Goal: Task Accomplishment & Management: Manage account settings

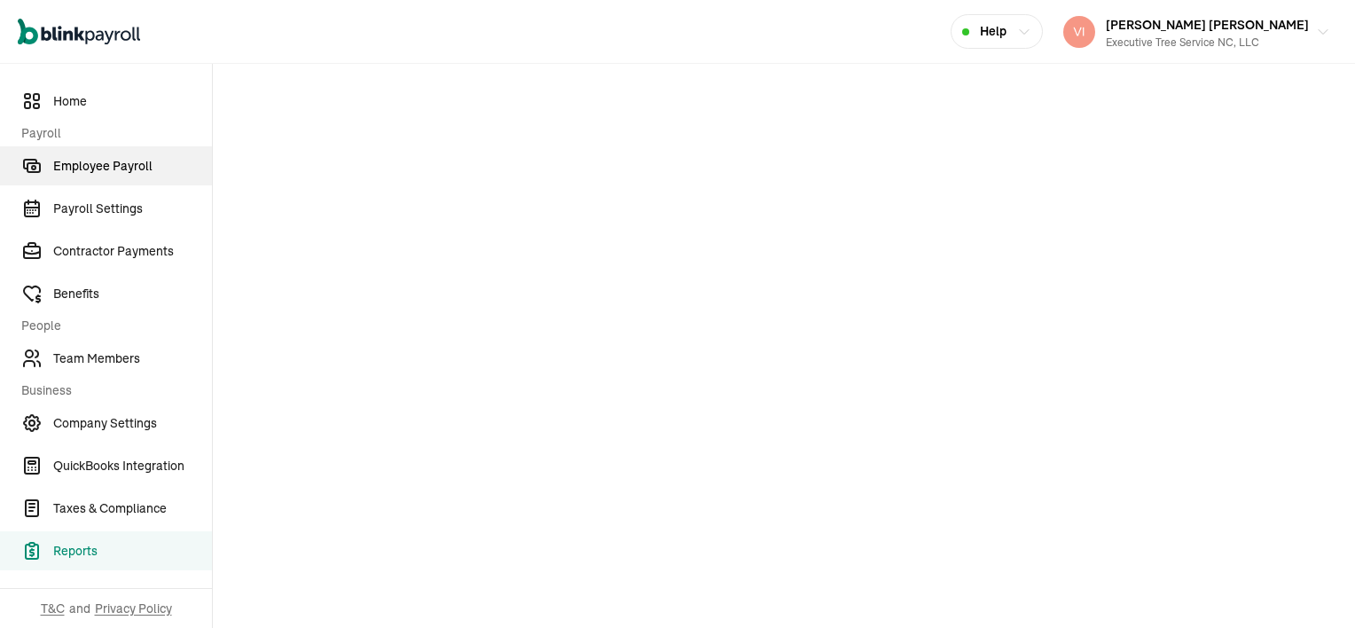
click at [95, 168] on span "Employee Payroll" at bounding box center [132, 166] width 159 height 19
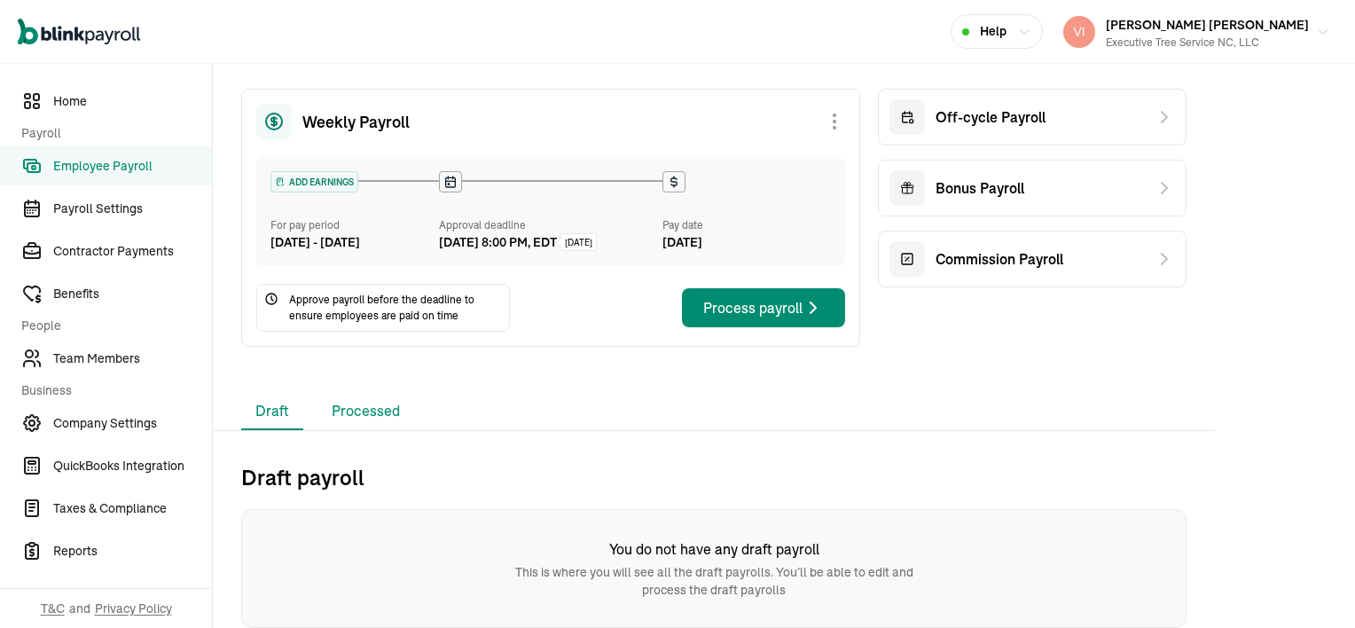
click at [369, 411] on li "Processed" at bounding box center [365, 411] width 97 height 37
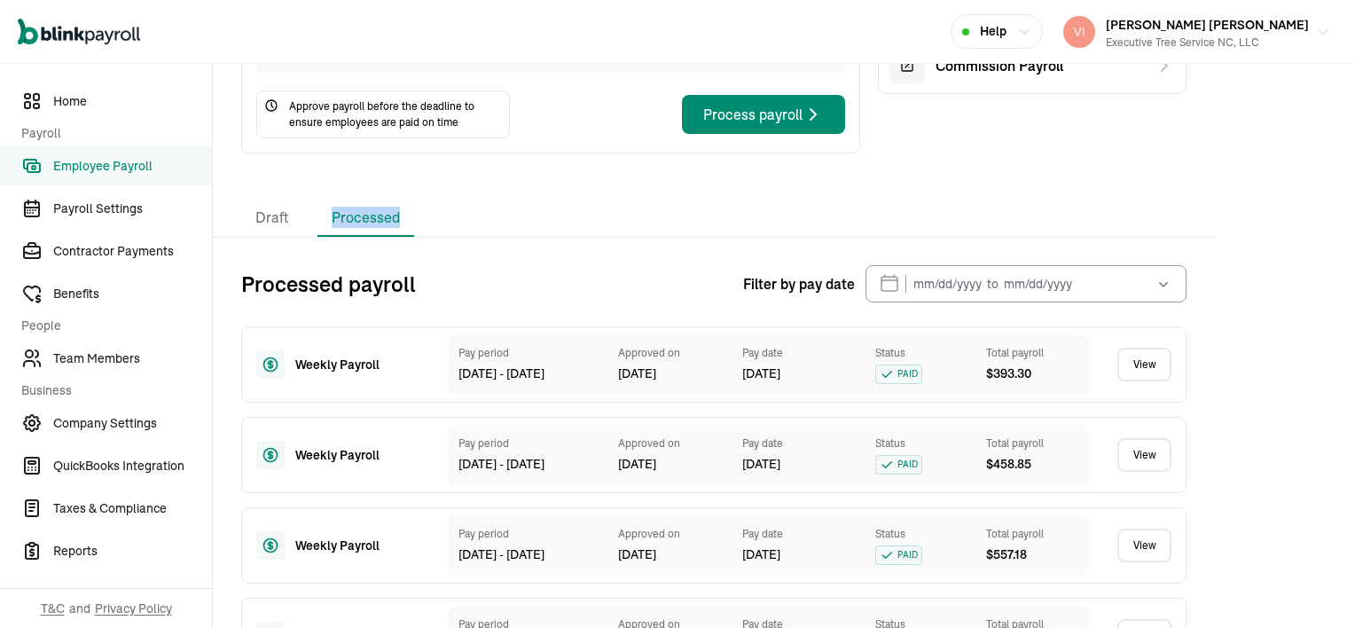
click at [1153, 380] on link "View" at bounding box center [1144, 365] width 54 height 34
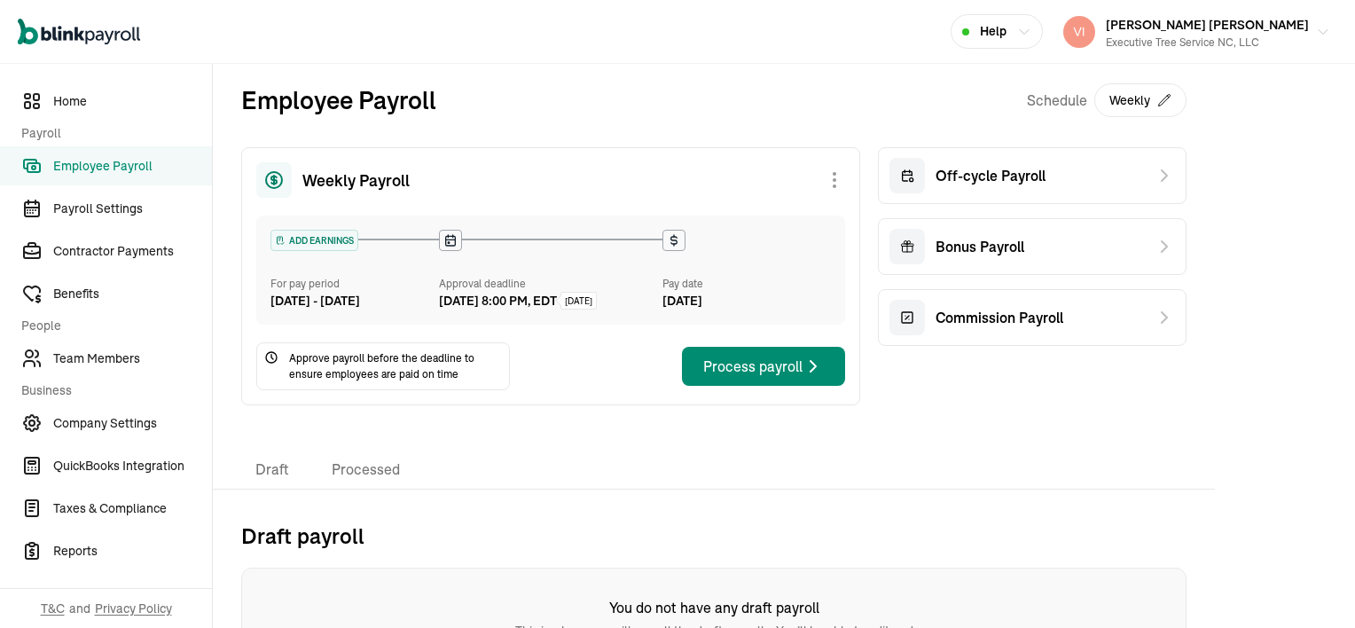
click at [1153, 380] on div "Off-cycle Payroll Bonus Payroll Commission Payroll" at bounding box center [1032, 281] width 309 height 269
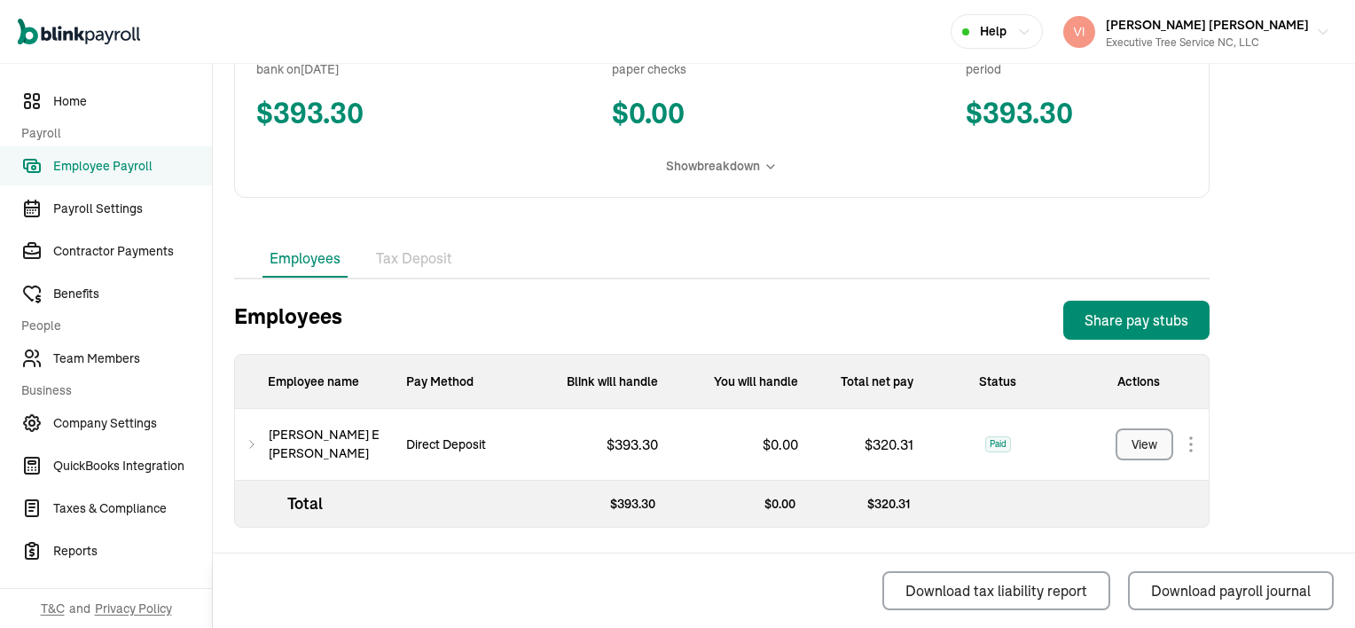
click at [1137, 438] on div "View" at bounding box center [1145, 444] width 26 height 19
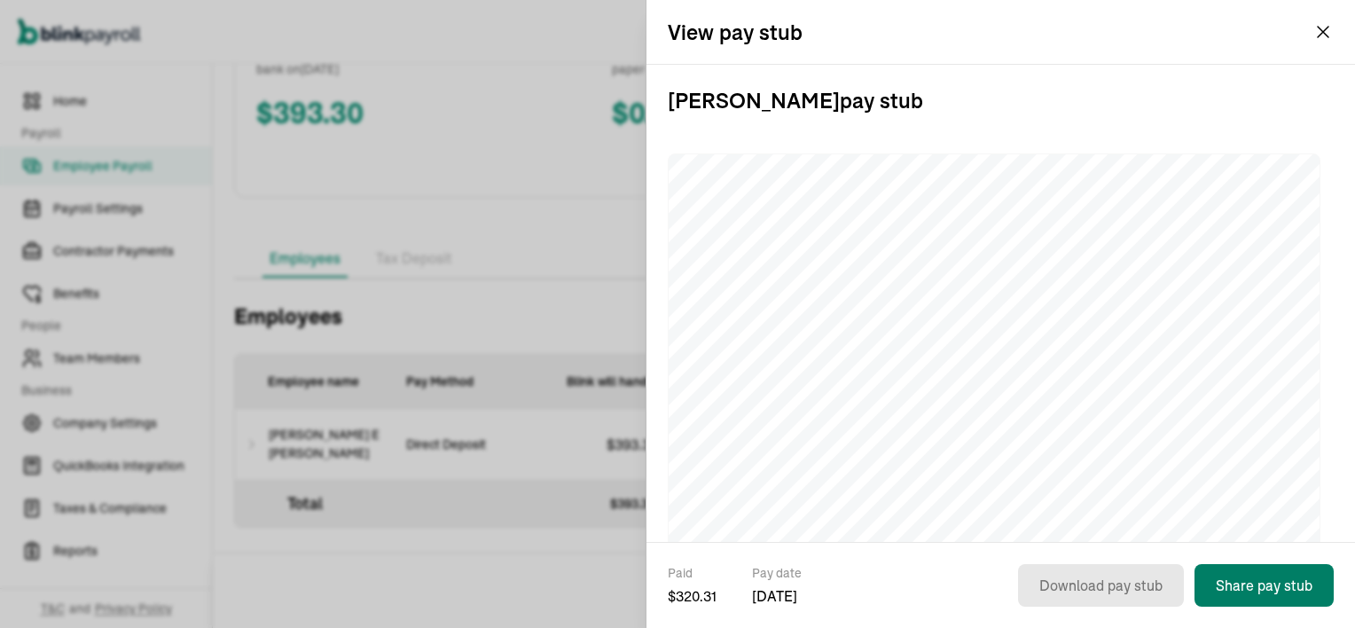
click at [1274, 585] on button "Share pay stub" at bounding box center [1263, 585] width 139 height 43
click at [1276, 580] on button "Share pay stub" at bounding box center [1263, 585] width 139 height 43
click at [1320, 28] on button "Vincent Wilson Vincent Wilson Executive Tree Service NC, LLC" at bounding box center [1196, 32] width 281 height 44
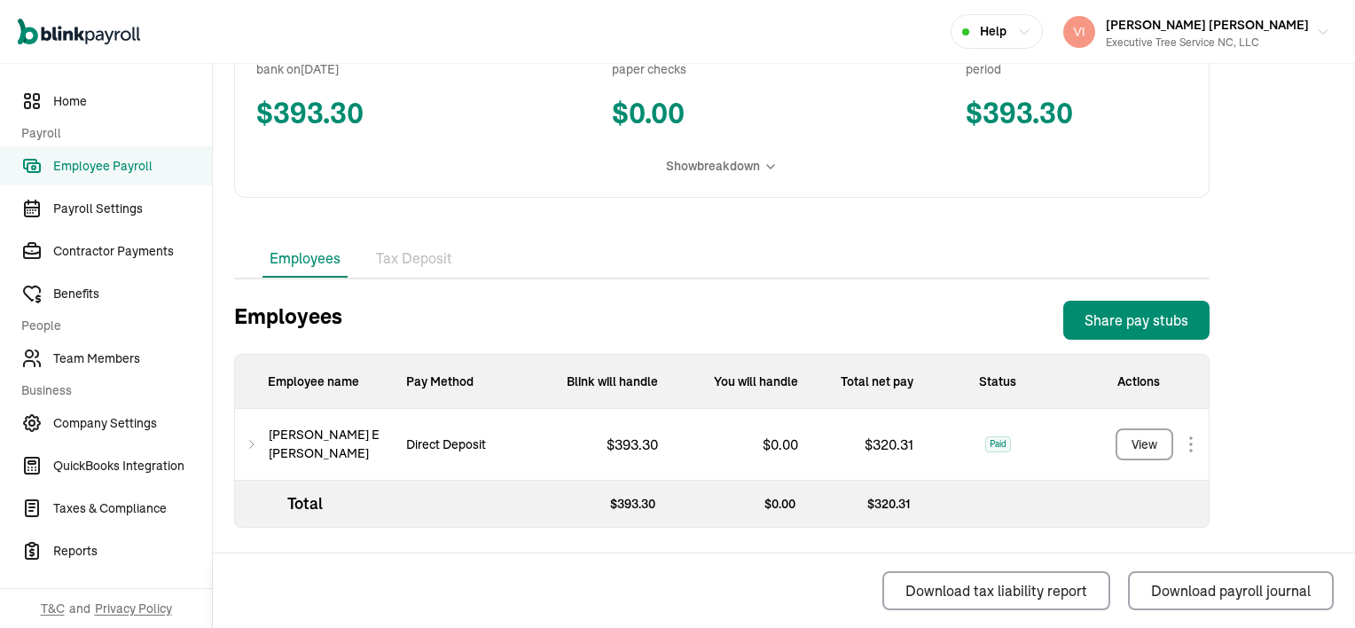
click at [439, 259] on li "Tax Deposit" at bounding box center [414, 258] width 90 height 37
click at [439, 259] on div "Back to Employee Payroll Weekly ADD EARNINGS For pay period Sep 25 - Oct 1, 202…" at bounding box center [722, 151] width 1018 height 953
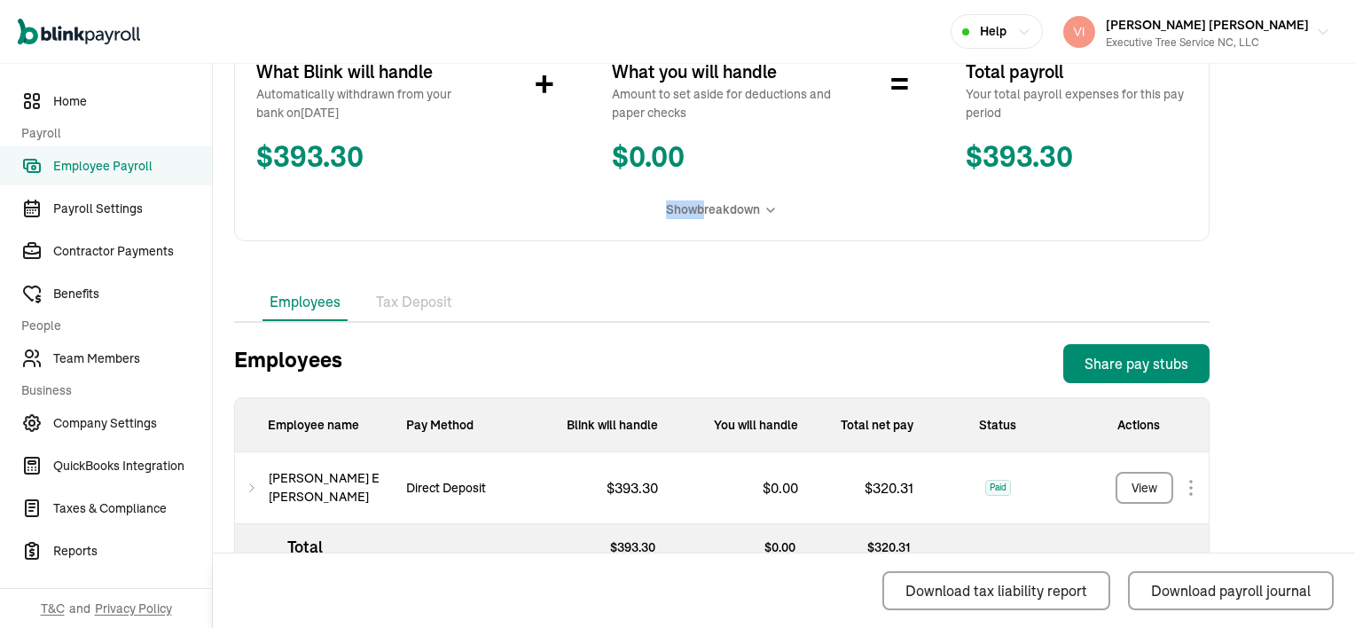
click at [439, 259] on div "Back to Employee Payroll Weekly ADD EARNINGS For pay period Sep 25 - Oct 1, 202…" at bounding box center [722, 195] width 1018 height 953
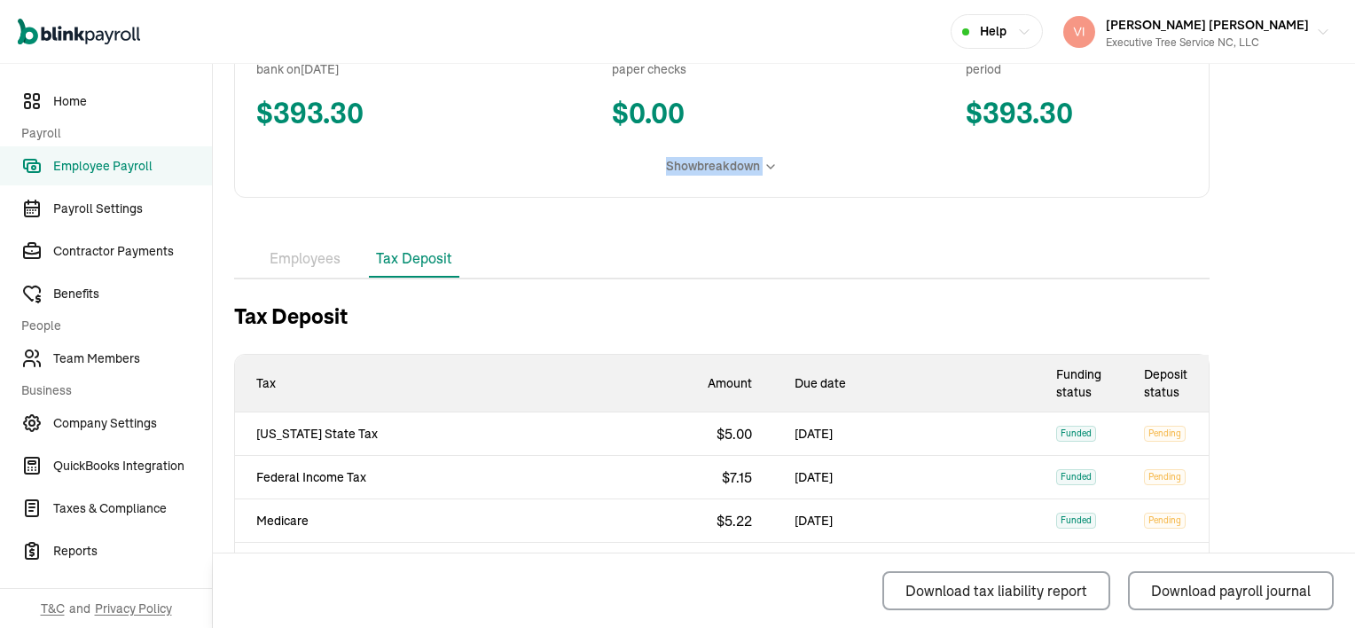
scroll to position [0, 0]
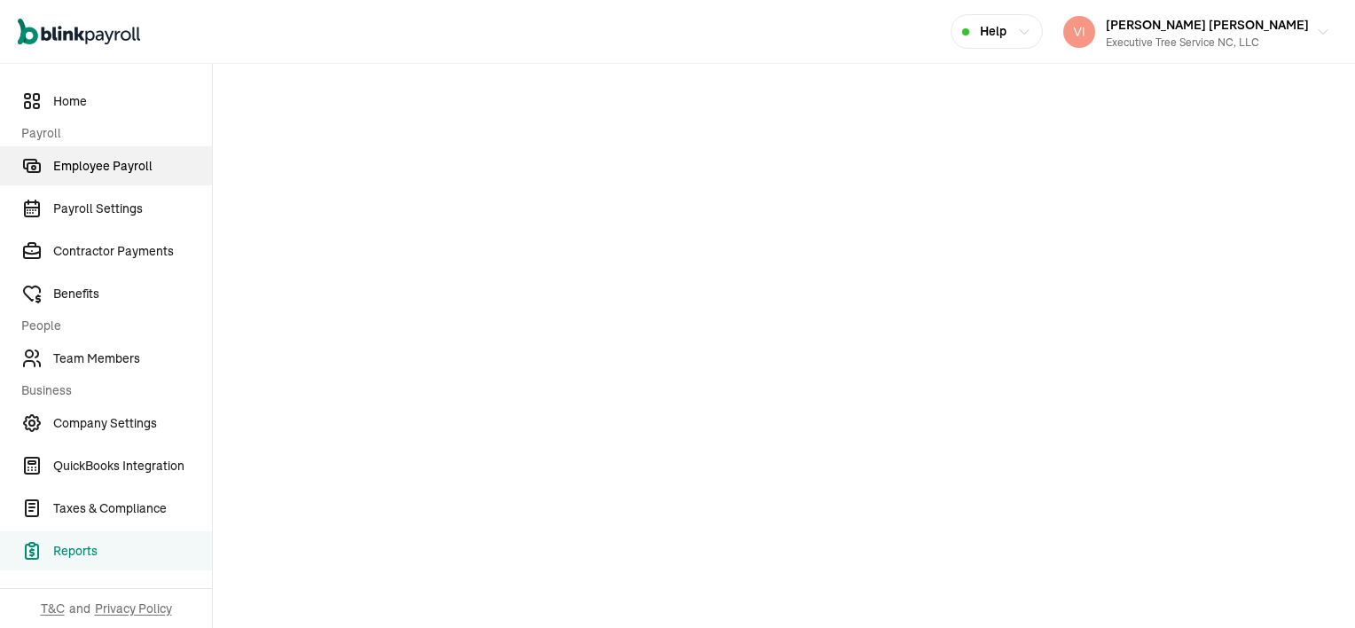
click at [95, 168] on span "Employee Payroll" at bounding box center [132, 166] width 159 height 19
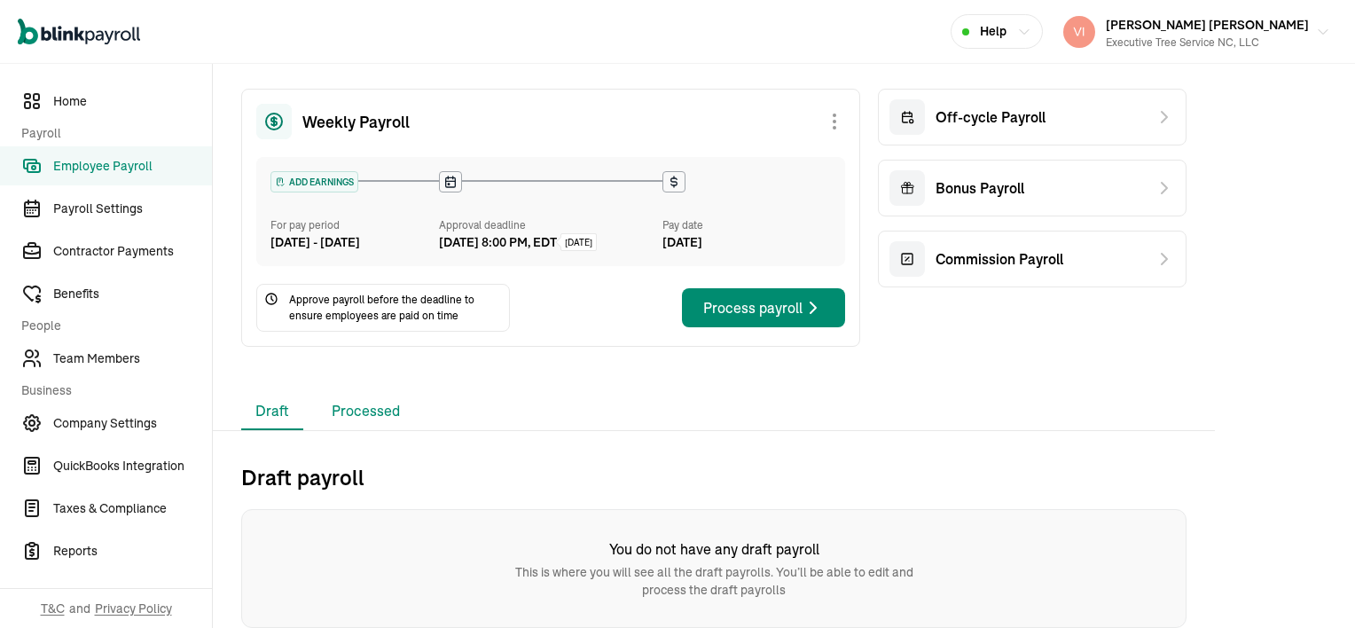
click at [369, 411] on li "Processed" at bounding box center [365, 411] width 97 height 37
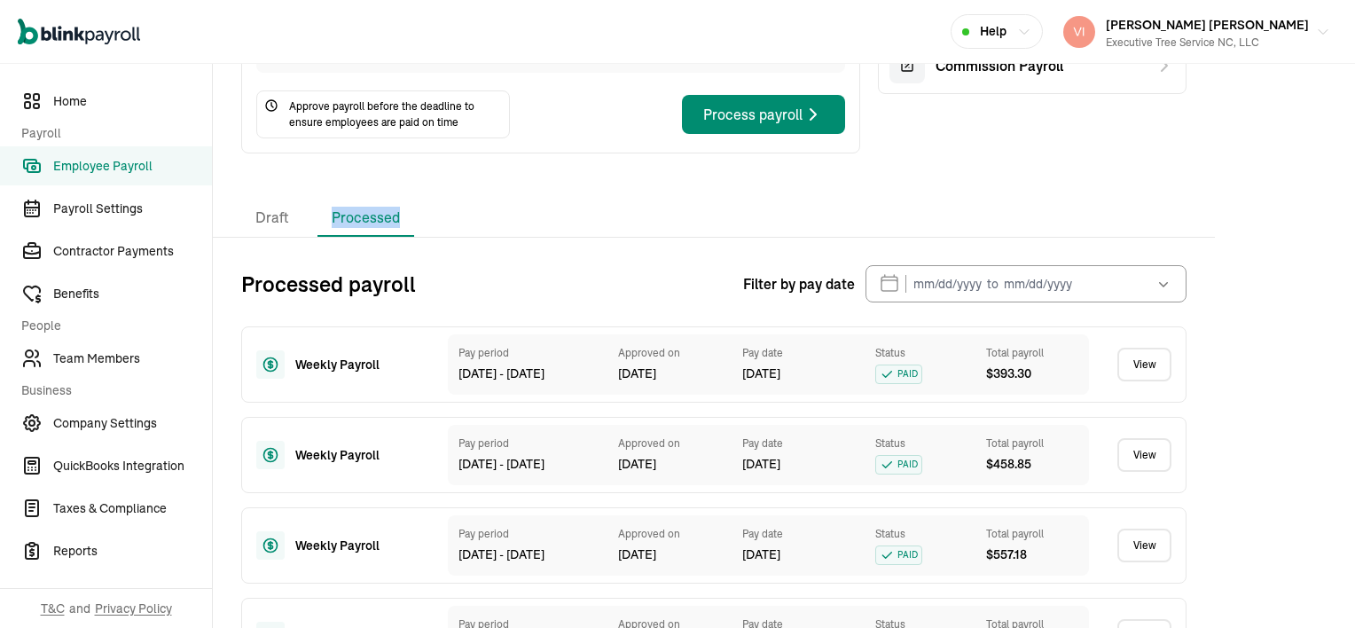
click at [1153, 380] on link "View" at bounding box center [1144, 365] width 54 height 34
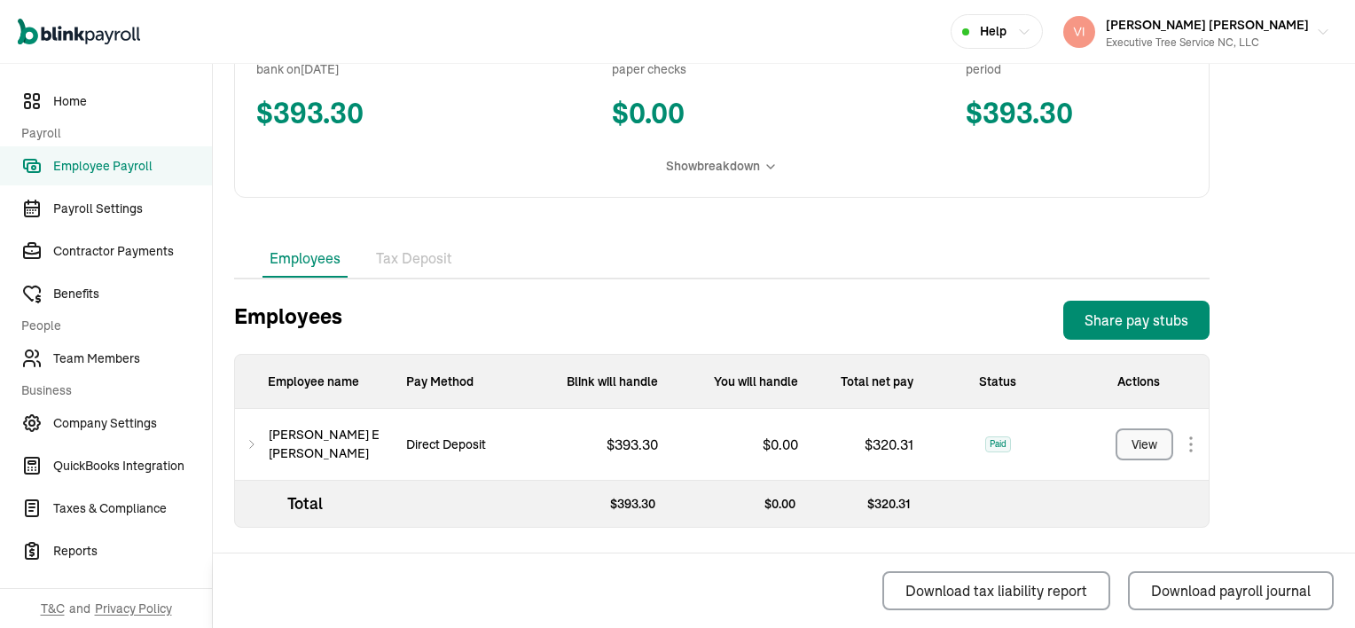
click at [1137, 438] on div "View" at bounding box center [1145, 444] width 26 height 19
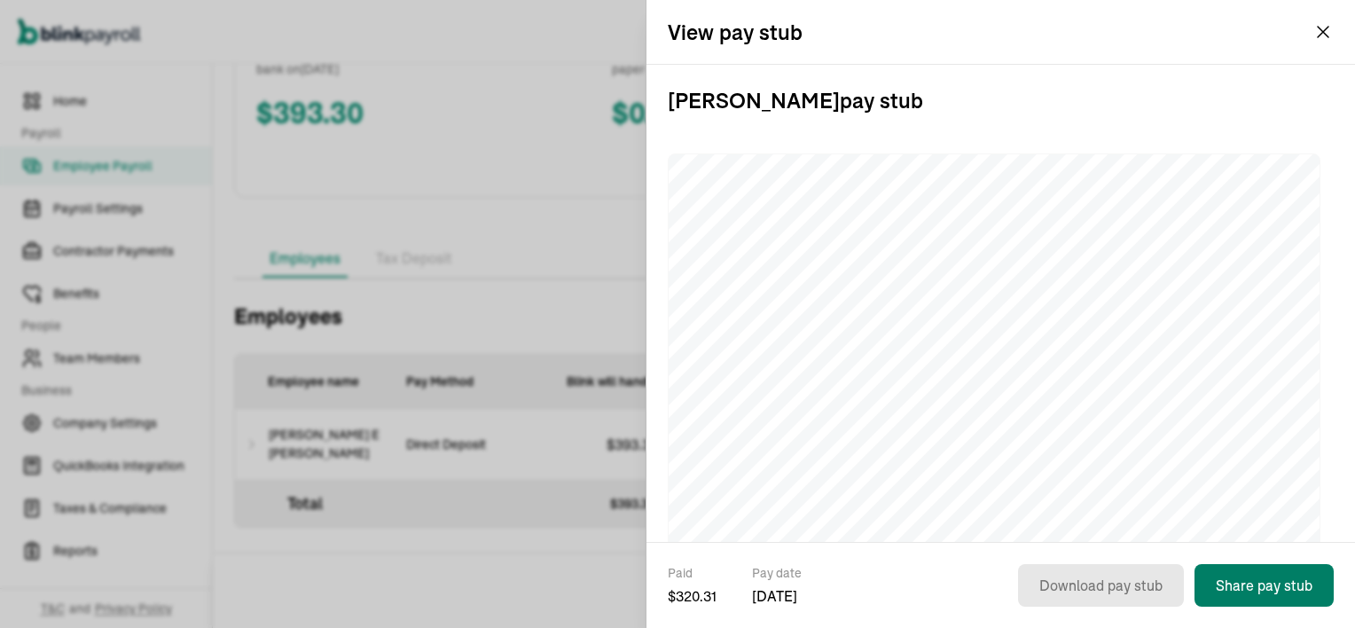
click at [1274, 585] on button "Share pay stub" at bounding box center [1263, 585] width 139 height 43
click at [1276, 580] on button "Share pay stub" at bounding box center [1263, 585] width 139 height 43
click at [1320, 28] on button "Vincent Wilson Vincent Wilson Executive Tree Service NC, LLC" at bounding box center [1196, 32] width 281 height 44
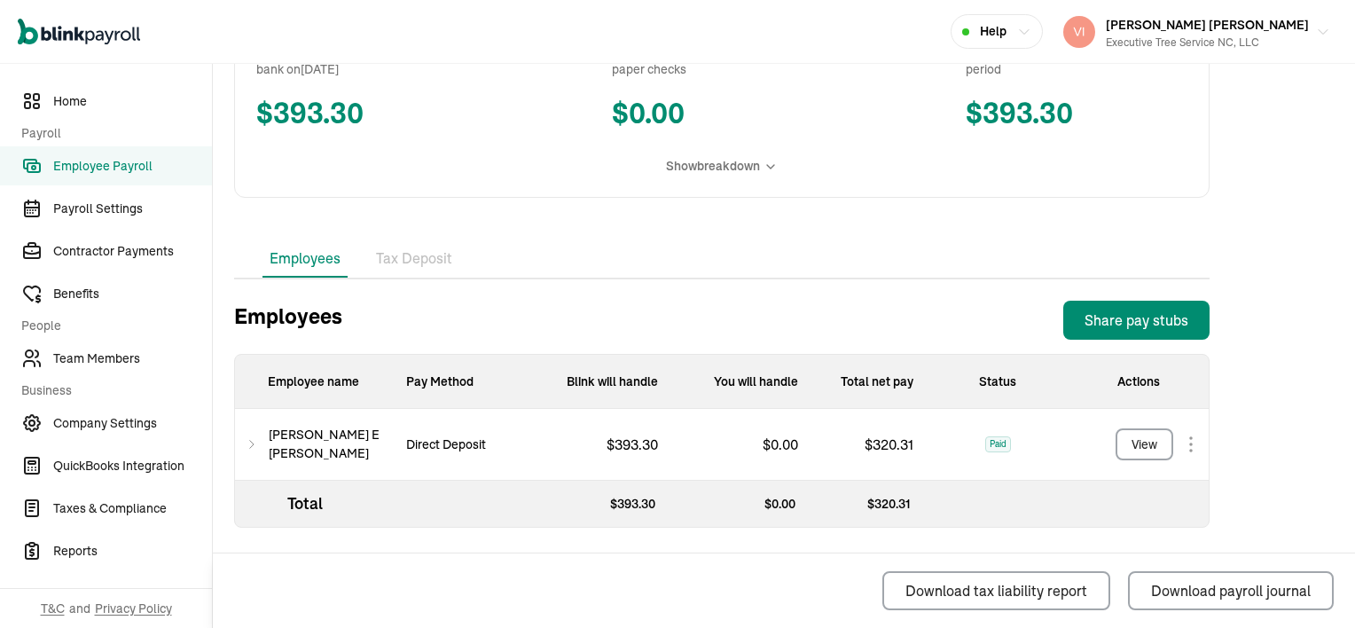
click at [439, 259] on li "Tax Deposit" at bounding box center [414, 258] width 90 height 37
click at [439, 259] on div "Back to Employee Payroll Weekly ADD EARNINGS For pay period Sep 25 - Oct 1, 202…" at bounding box center [722, 151] width 1018 height 953
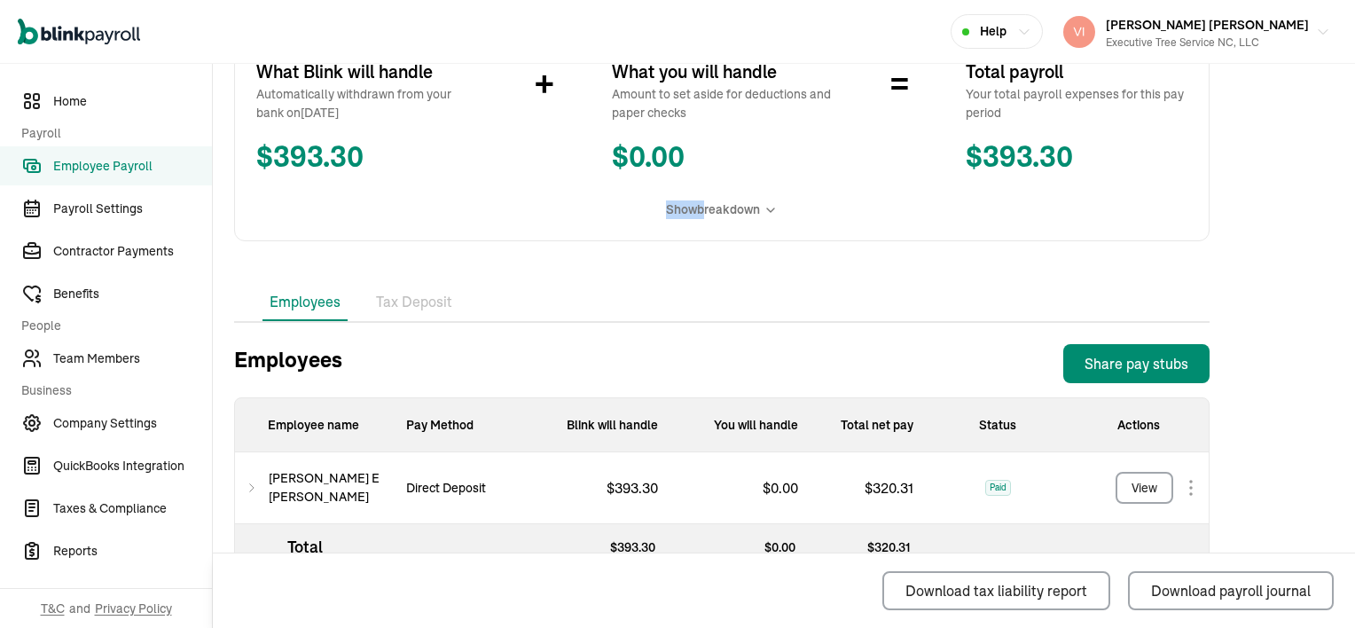
click at [439, 259] on div "Back to Employee Payroll Weekly ADD EARNINGS For pay period Sep 25 - Oct 1, 202…" at bounding box center [722, 195] width 1018 height 953
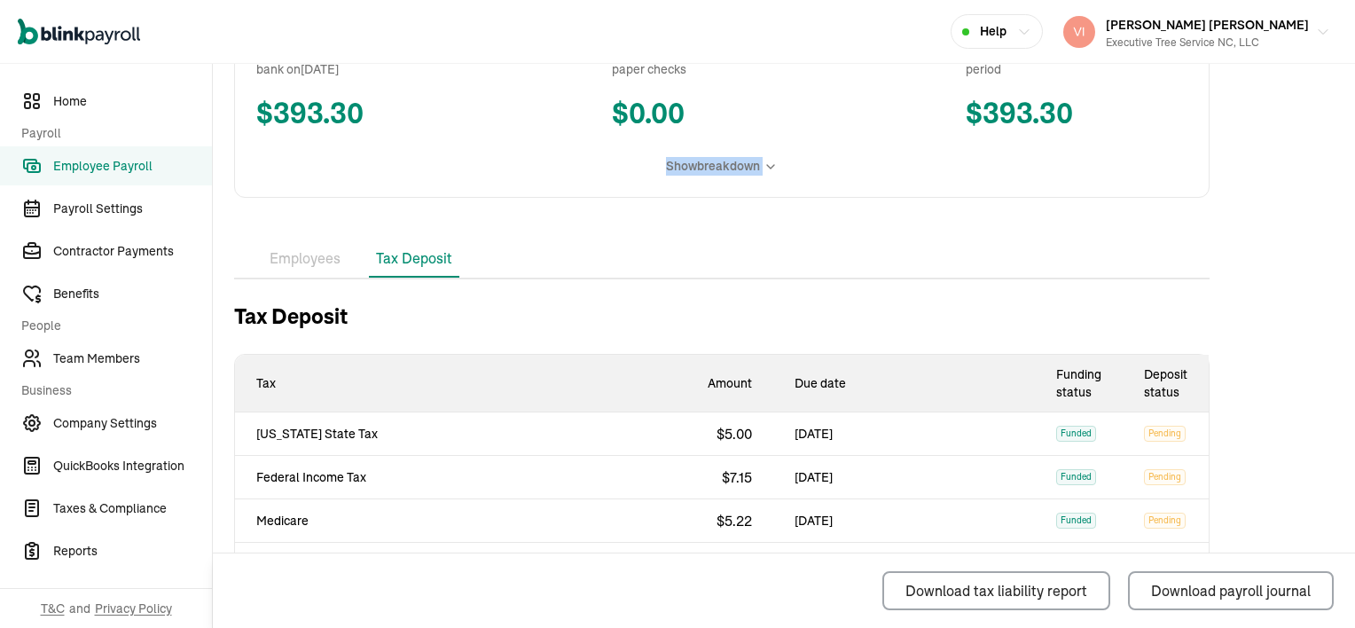
scroll to position [0, 0]
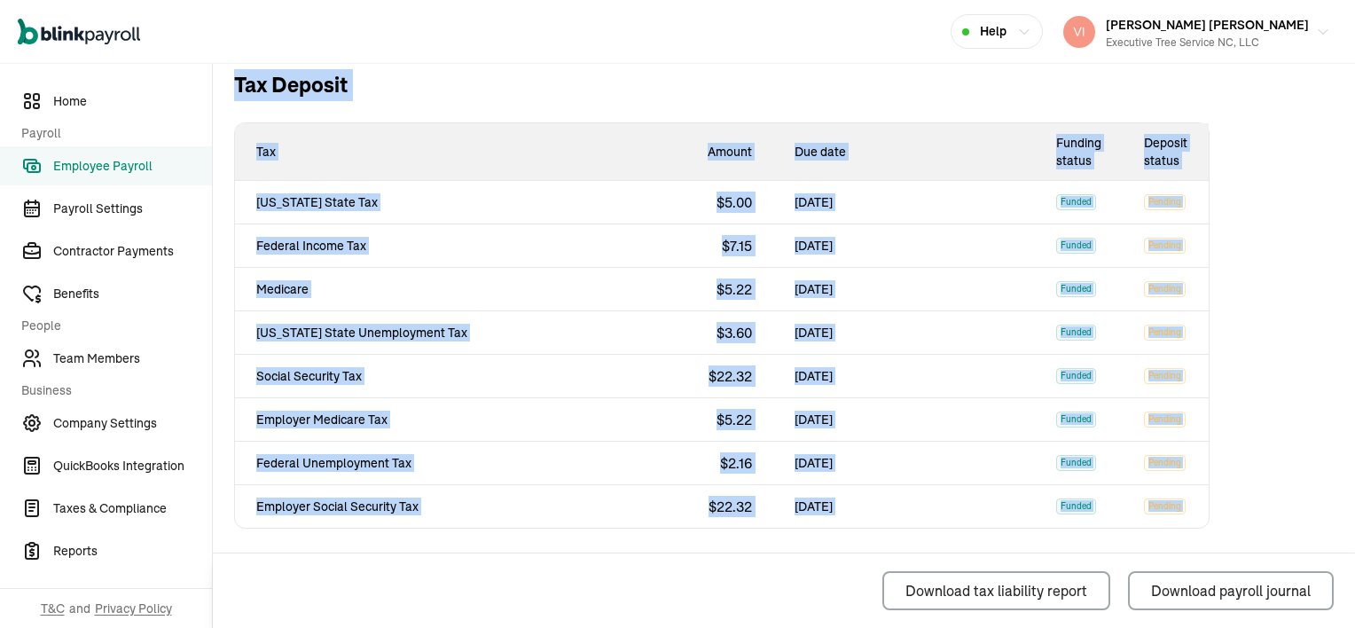
click at [225, 523] on div "Back to Employee Payroll Weekly ADD EARNINGS For pay period [DATE] - [DATE] APP…" at bounding box center [722, 37] width 1018 height 1186
click at [638, 53] on div "Open main menu Help Vincent Wilson Vincent Wilson Executive Tree Service NC, LLC" at bounding box center [677, 32] width 1355 height 64
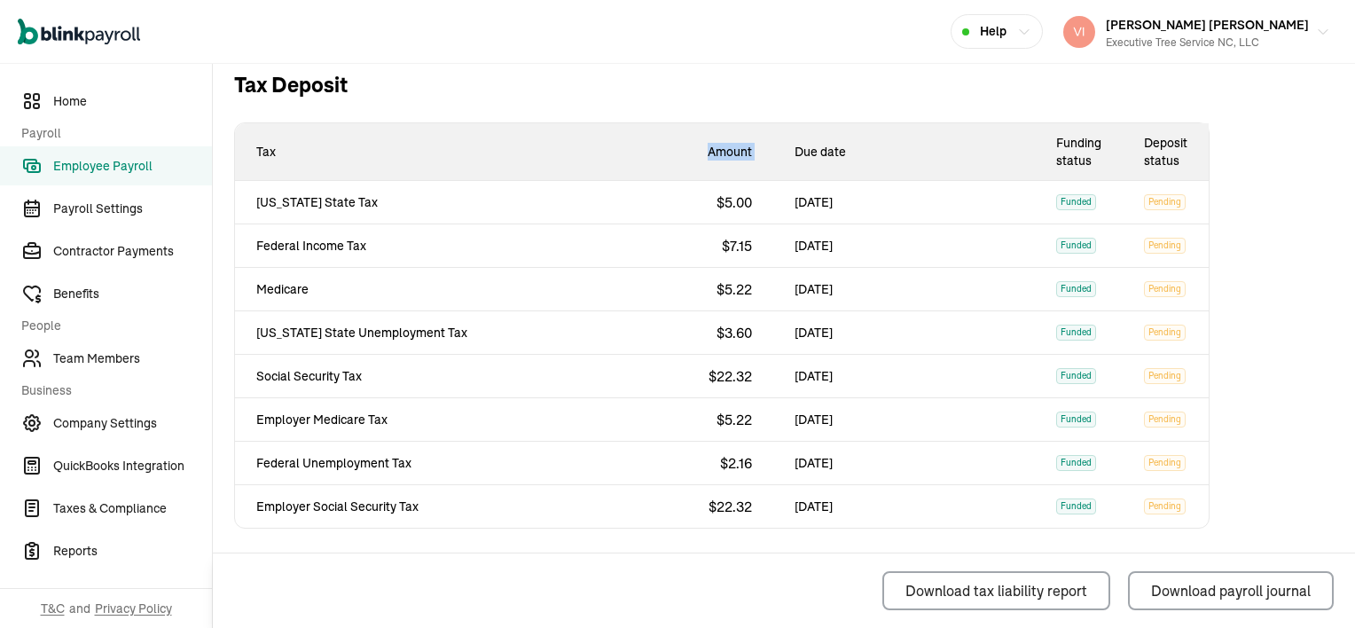
click at [525, 135] on th "Amount" at bounding box center [640, 152] width 263 height 58
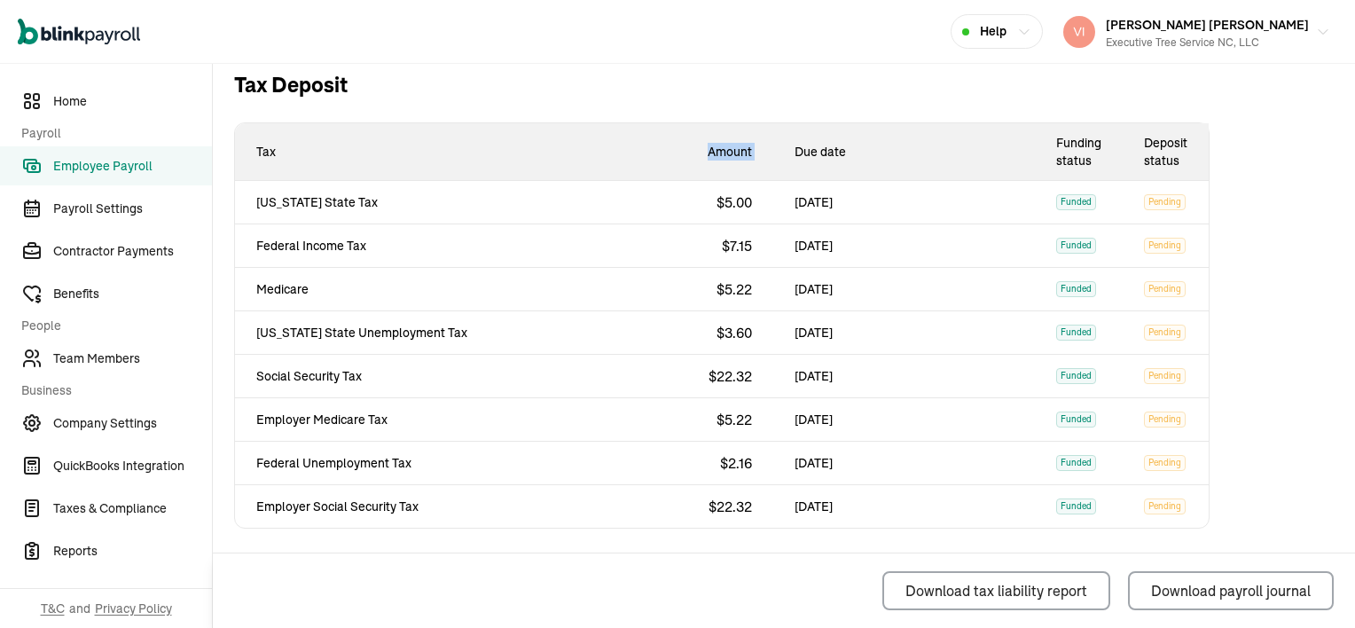
click at [525, 135] on th "Amount" at bounding box center [640, 152] width 263 height 58
drag, startPoint x: 525, startPoint y: 135, endPoint x: 662, endPoint y: 60, distance: 156.3
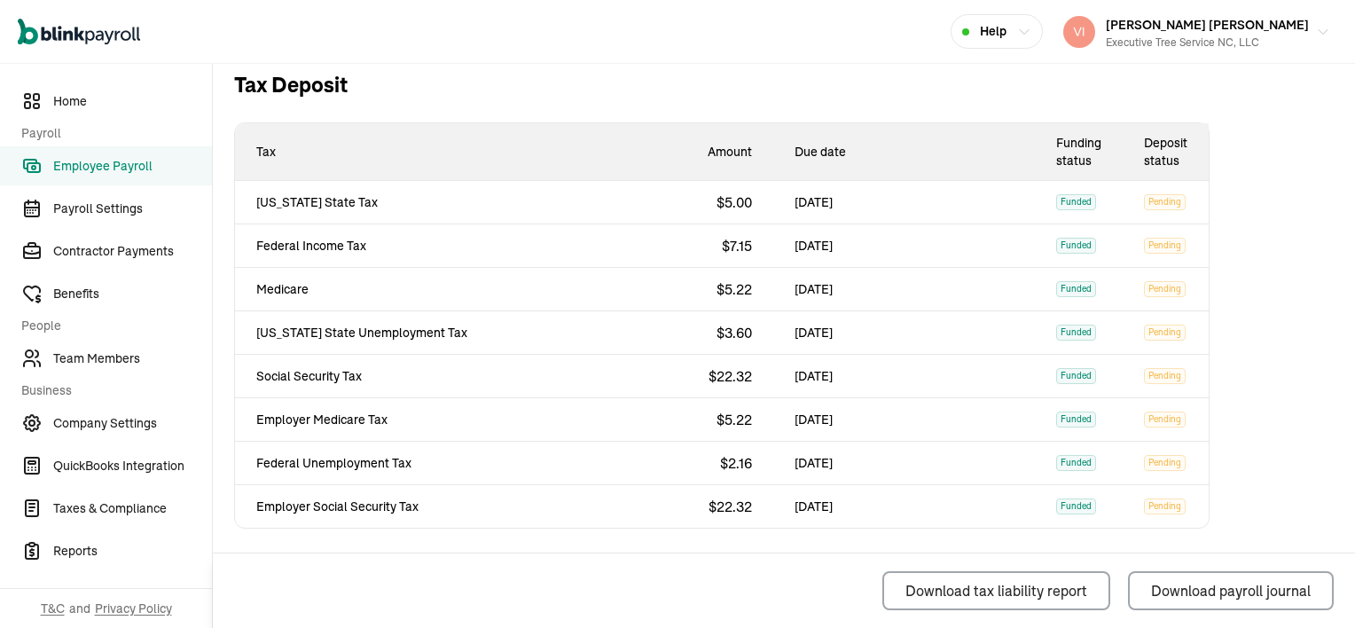
click at [662, 60] on div "Open main menu Help Vincent Wilson Vincent Wilson Executive Tree Service NC, LLC" at bounding box center [677, 32] width 1355 height 64
click at [749, 53] on div "Open main menu Help Vincent Wilson Vincent Wilson Executive Tree Service NC, LLC" at bounding box center [677, 32] width 1355 height 64
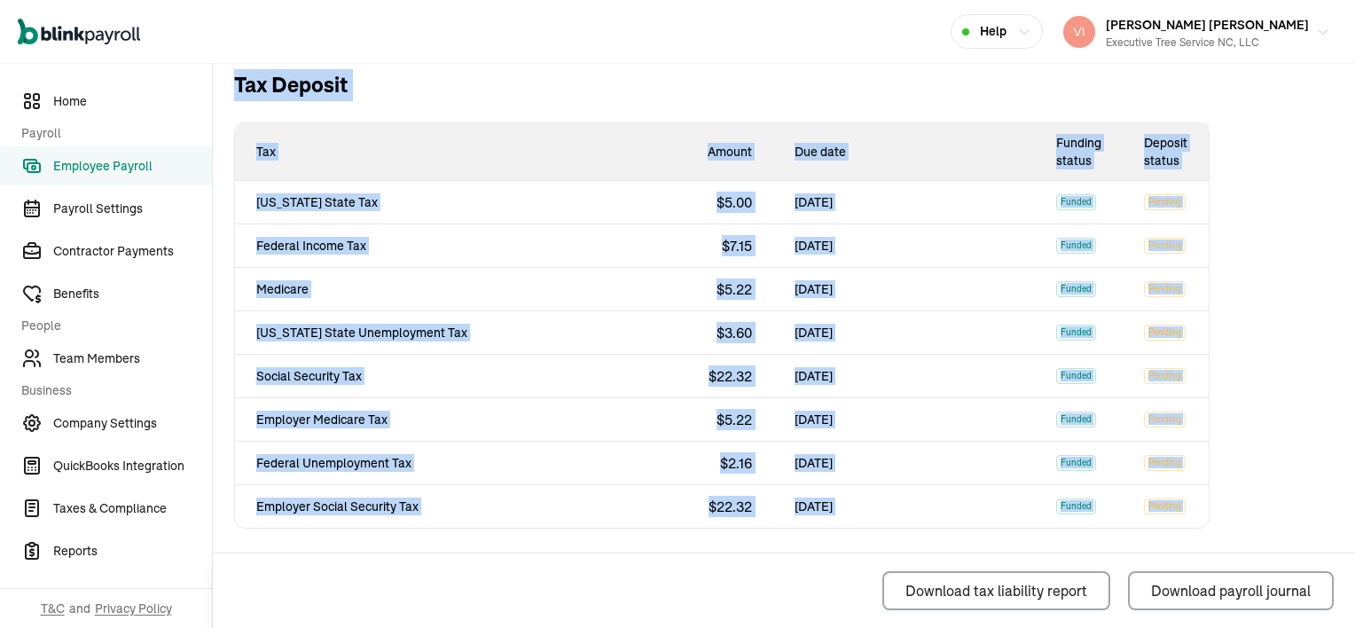
click at [225, 523] on div "Back to Employee Payroll Weekly ADD EARNINGS For pay period [DATE] - [DATE] APP…" at bounding box center [722, 37] width 1018 height 1186
click at [638, 53] on div "Open main menu Help [PERSON_NAME] [PERSON_NAME] Executive Tree Service NC, LLC" at bounding box center [677, 32] width 1355 height 64
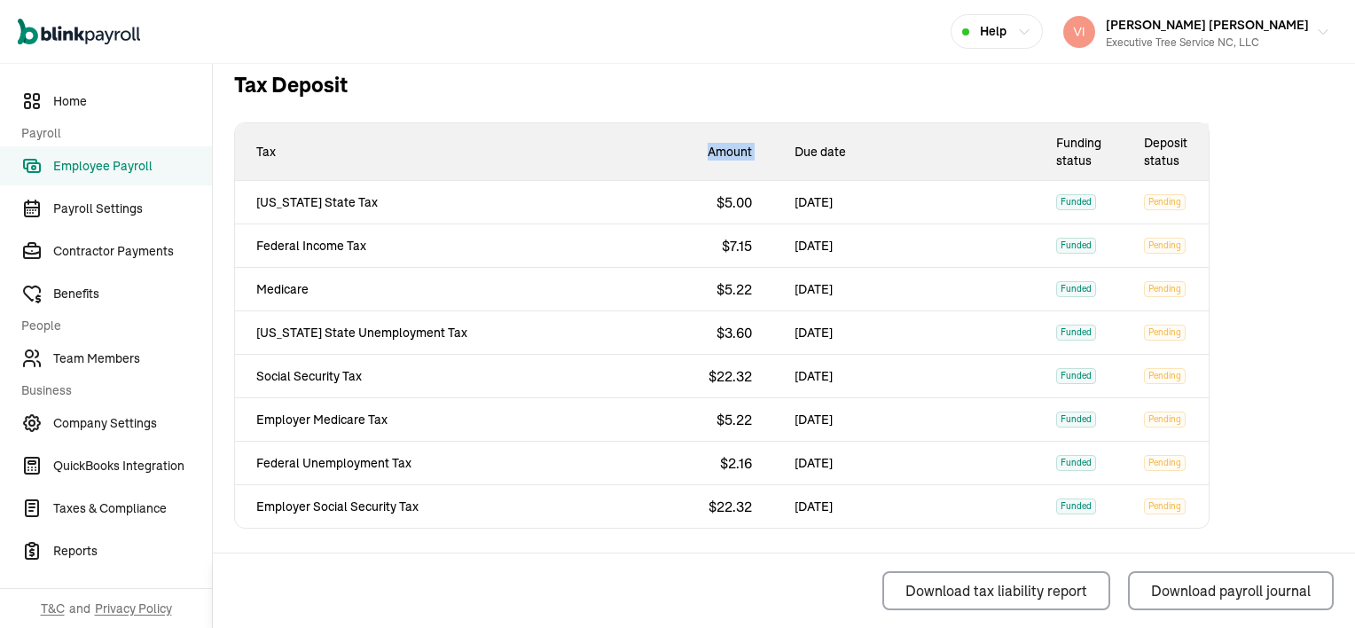
click at [525, 135] on th "Amount" at bounding box center [640, 152] width 263 height 58
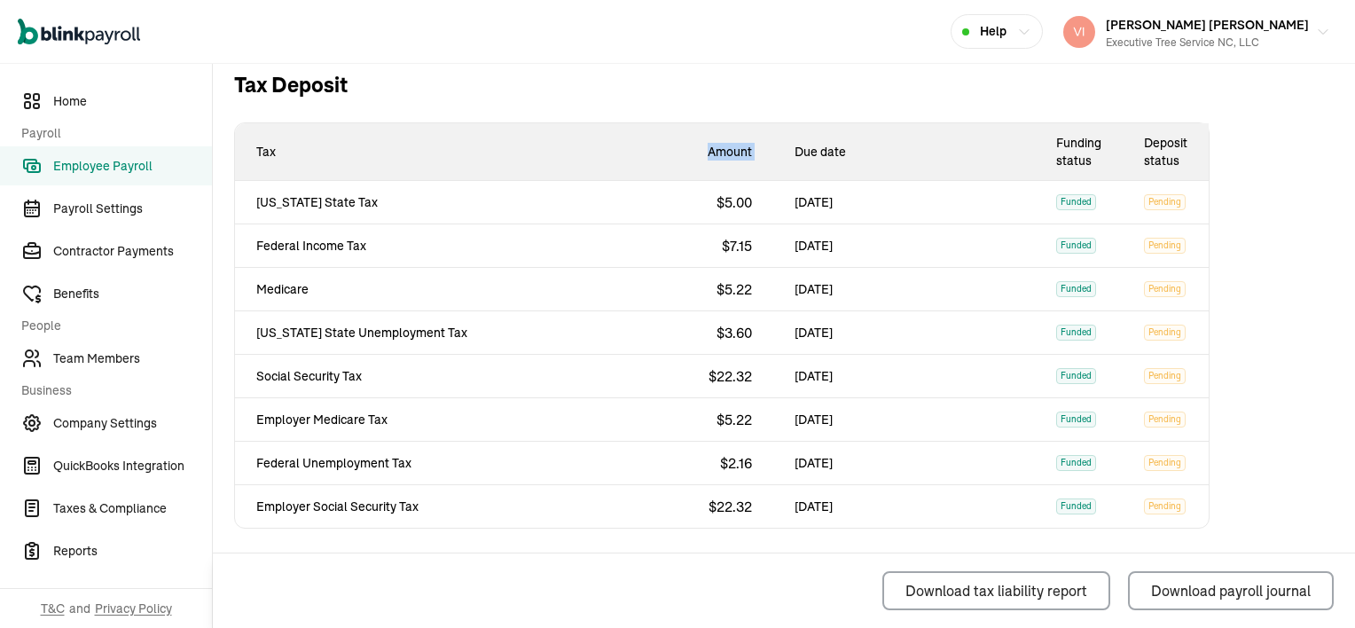
click at [525, 135] on th "Amount" at bounding box center [640, 152] width 263 height 58
drag, startPoint x: 525, startPoint y: 135, endPoint x: 662, endPoint y: 60, distance: 156.3
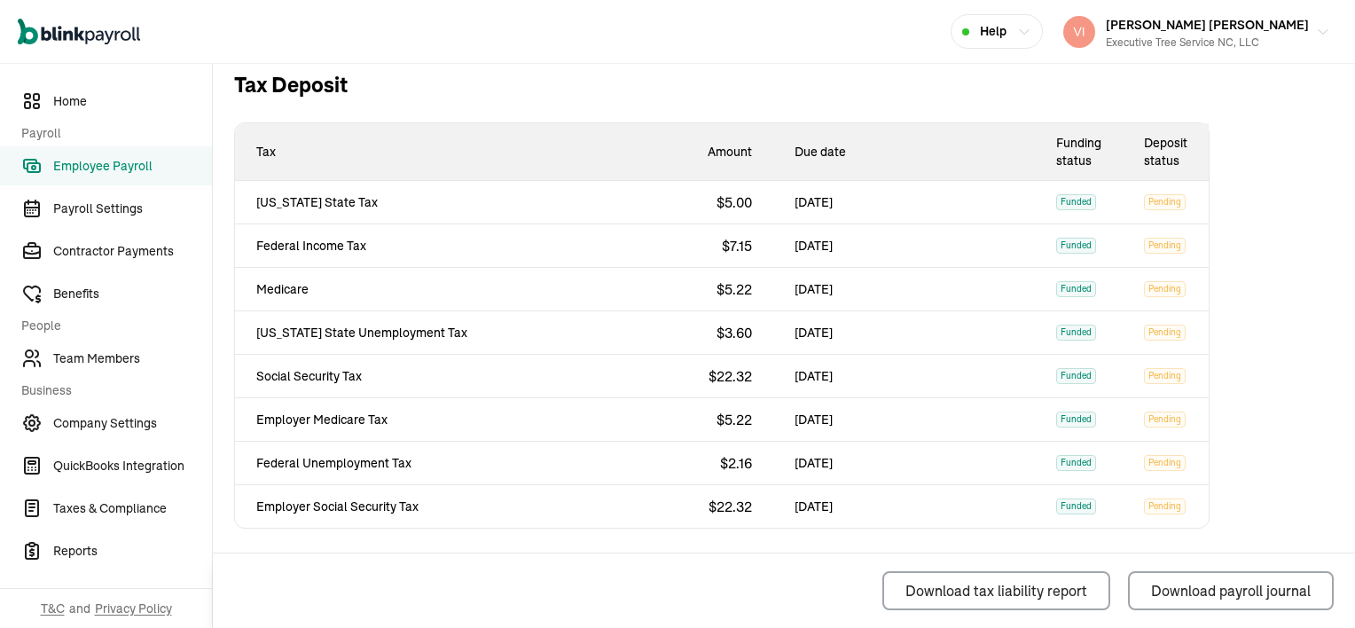
click at [662, 60] on div "Open main menu Help [PERSON_NAME] [PERSON_NAME] Executive Tree Service NC, LLC" at bounding box center [677, 32] width 1355 height 64
click at [749, 53] on div "Open main menu Help [PERSON_NAME] [PERSON_NAME] Executive Tree Service NC, LLC" at bounding box center [677, 32] width 1355 height 64
